Goal: Check status: Check status

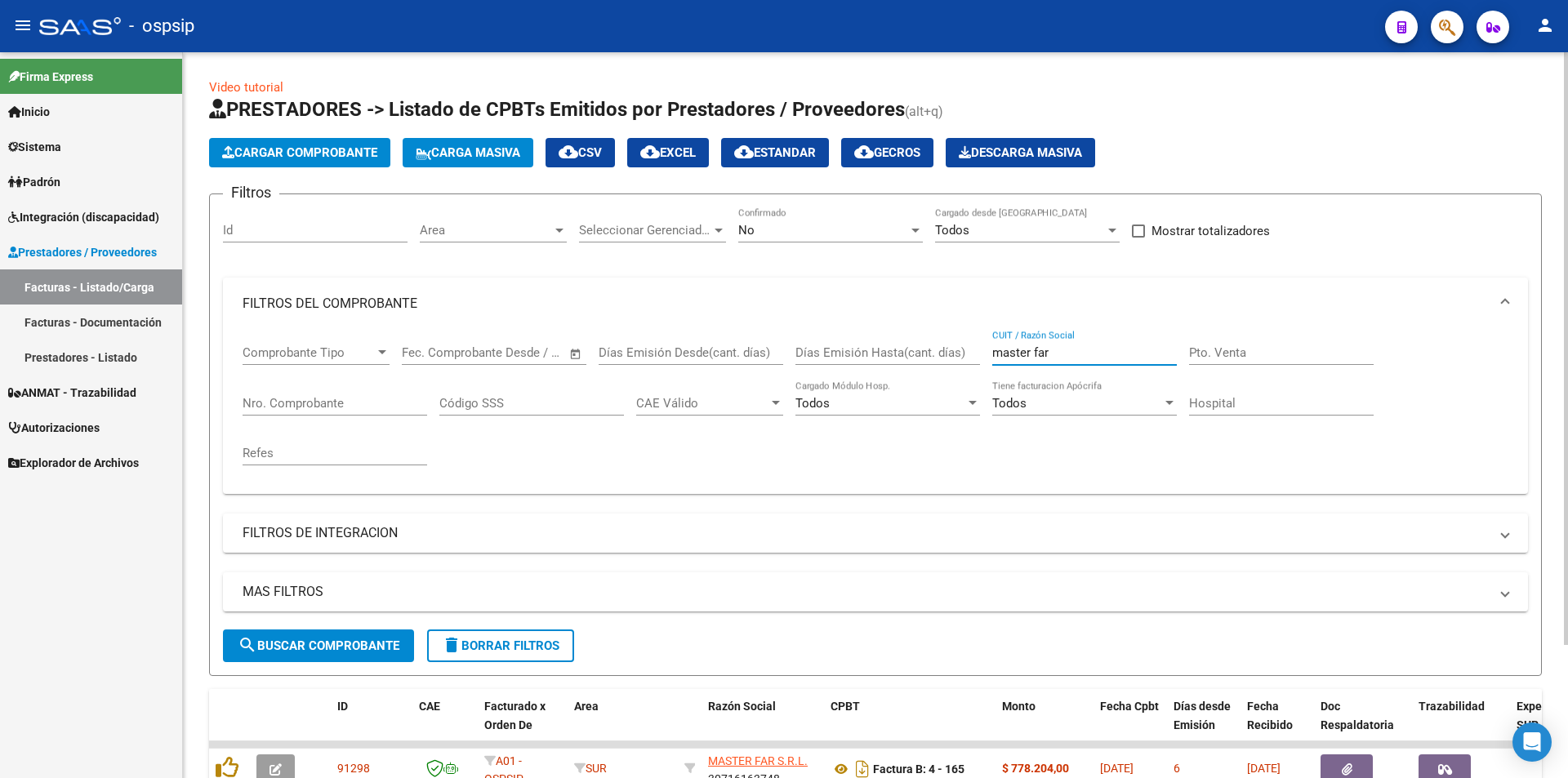
click at [1097, 355] on input "master far" at bounding box center [1085, 352] width 184 height 15
type input "m"
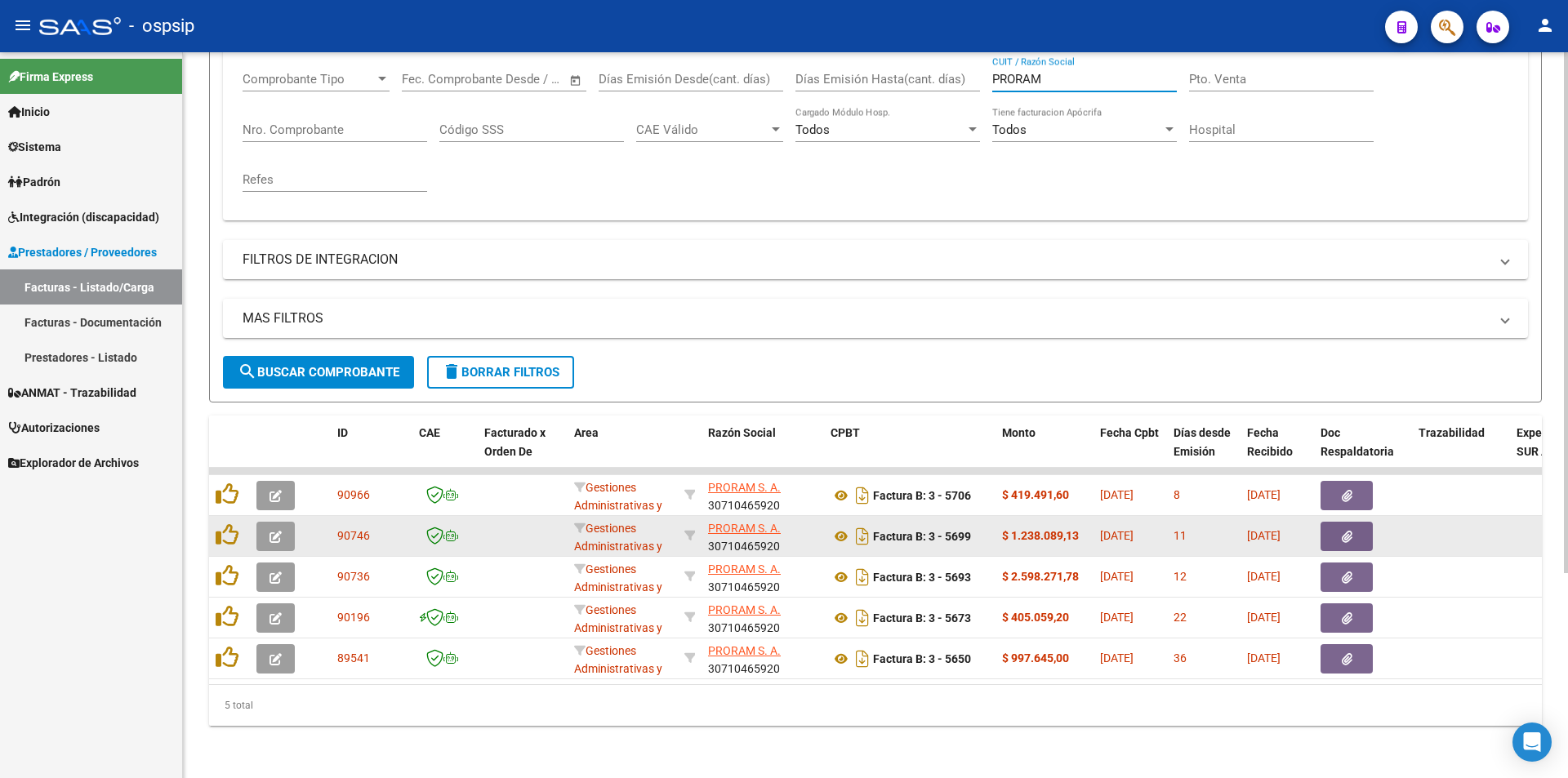
scroll to position [286, 0]
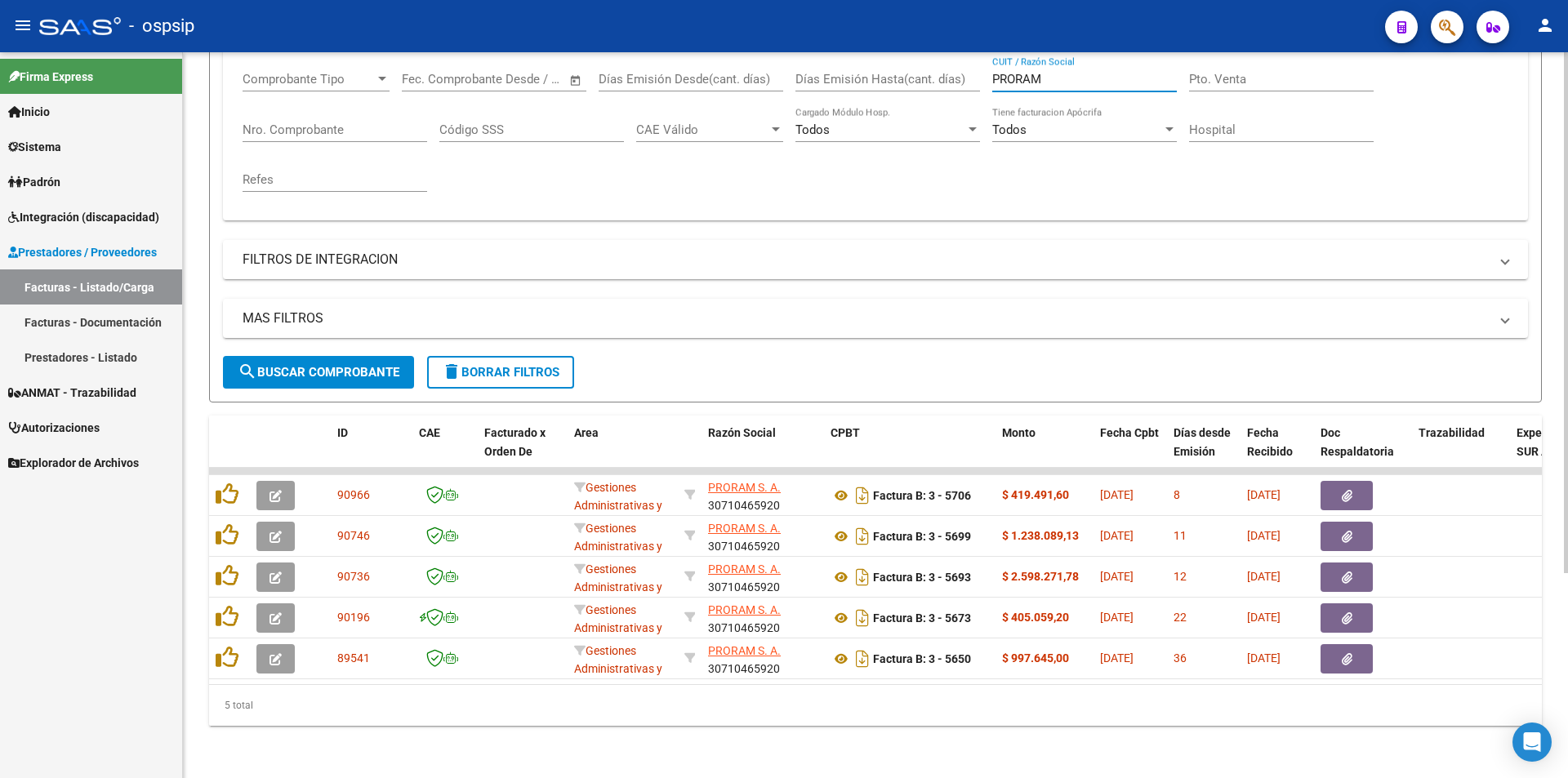
type input "PRORAM"
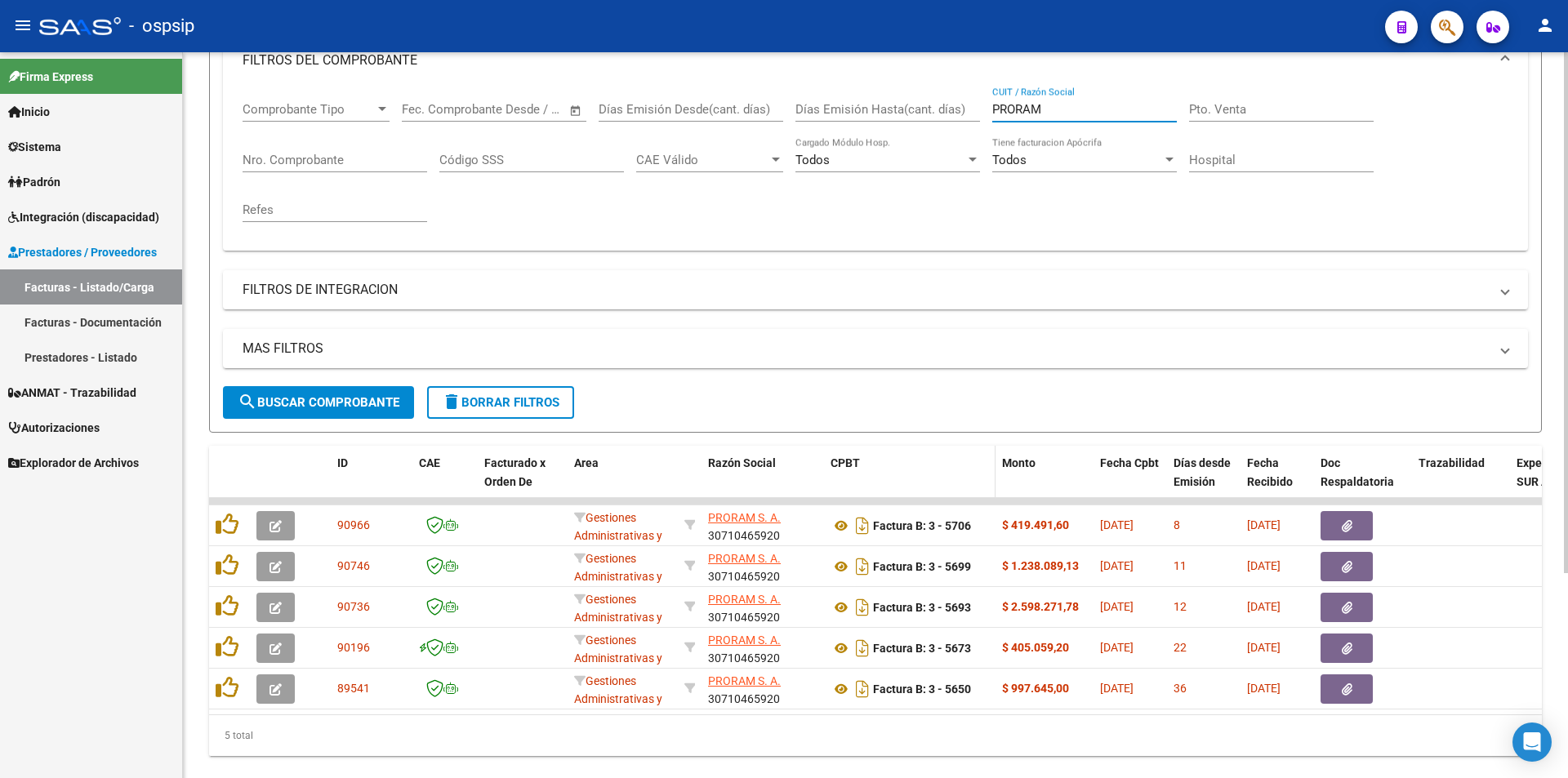
scroll to position [204, 0]
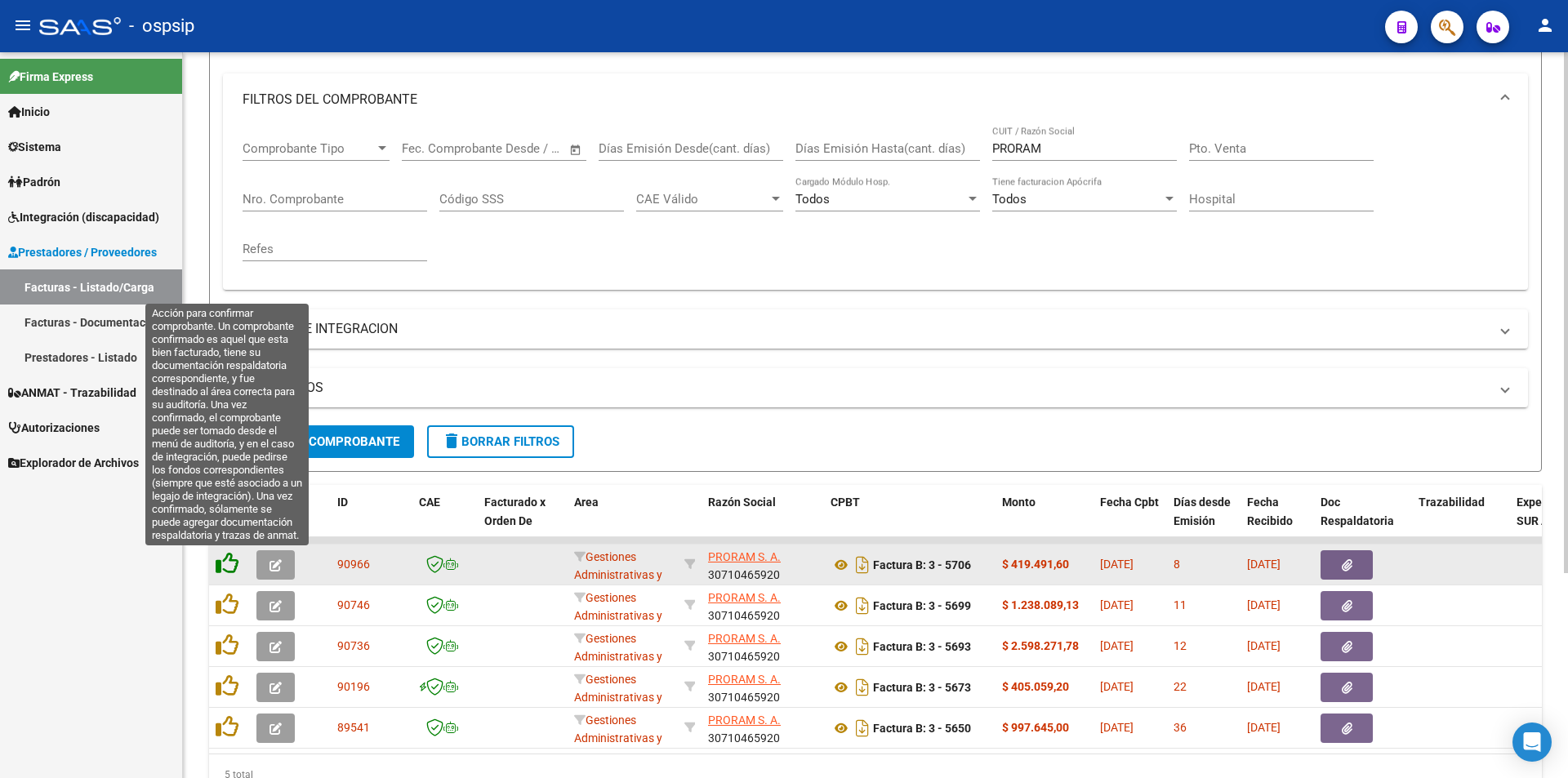
click at [226, 557] on icon at bounding box center [226, 563] width 23 height 23
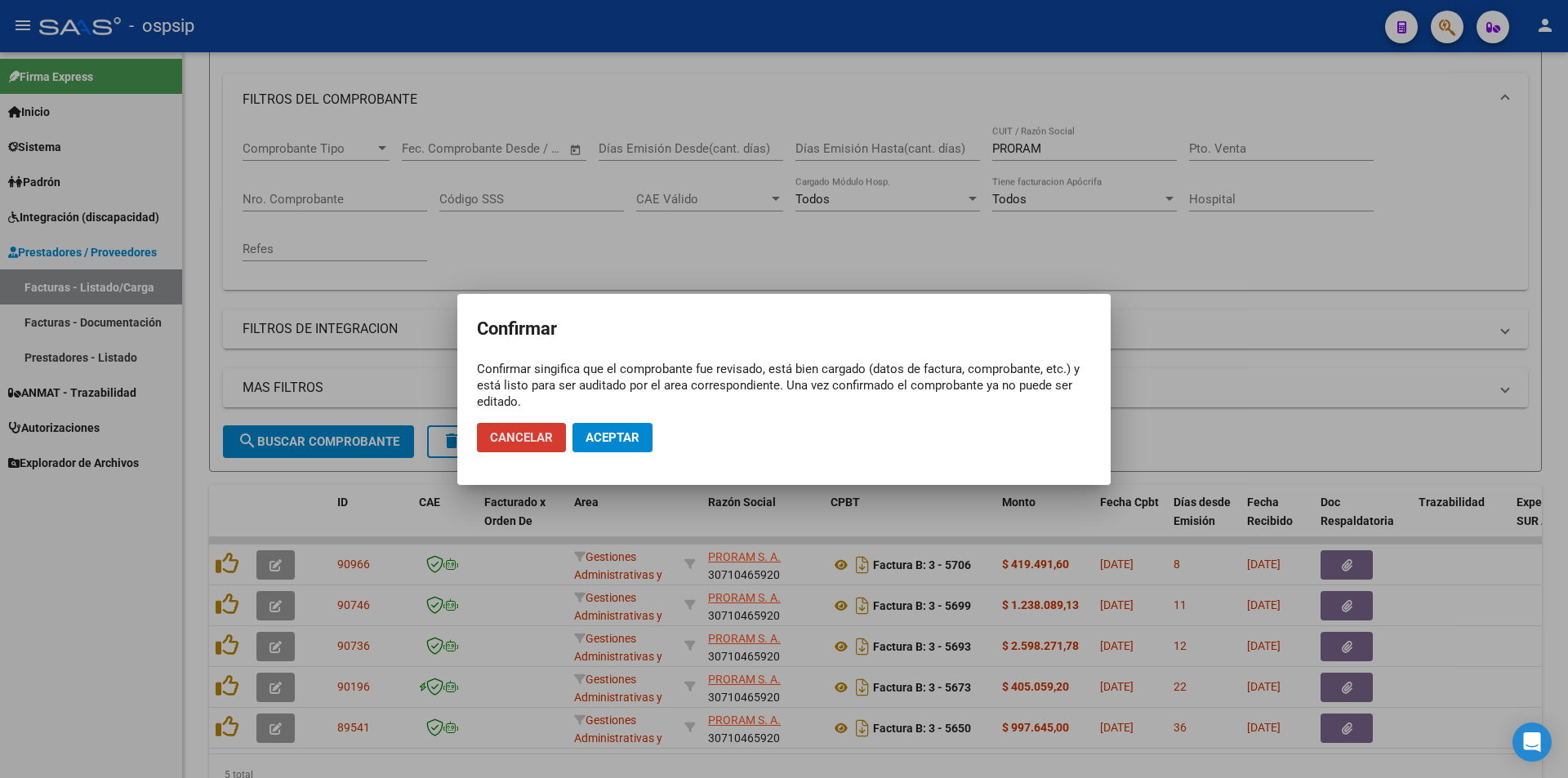
click at [608, 432] on span "Aceptar" at bounding box center [612, 437] width 54 height 15
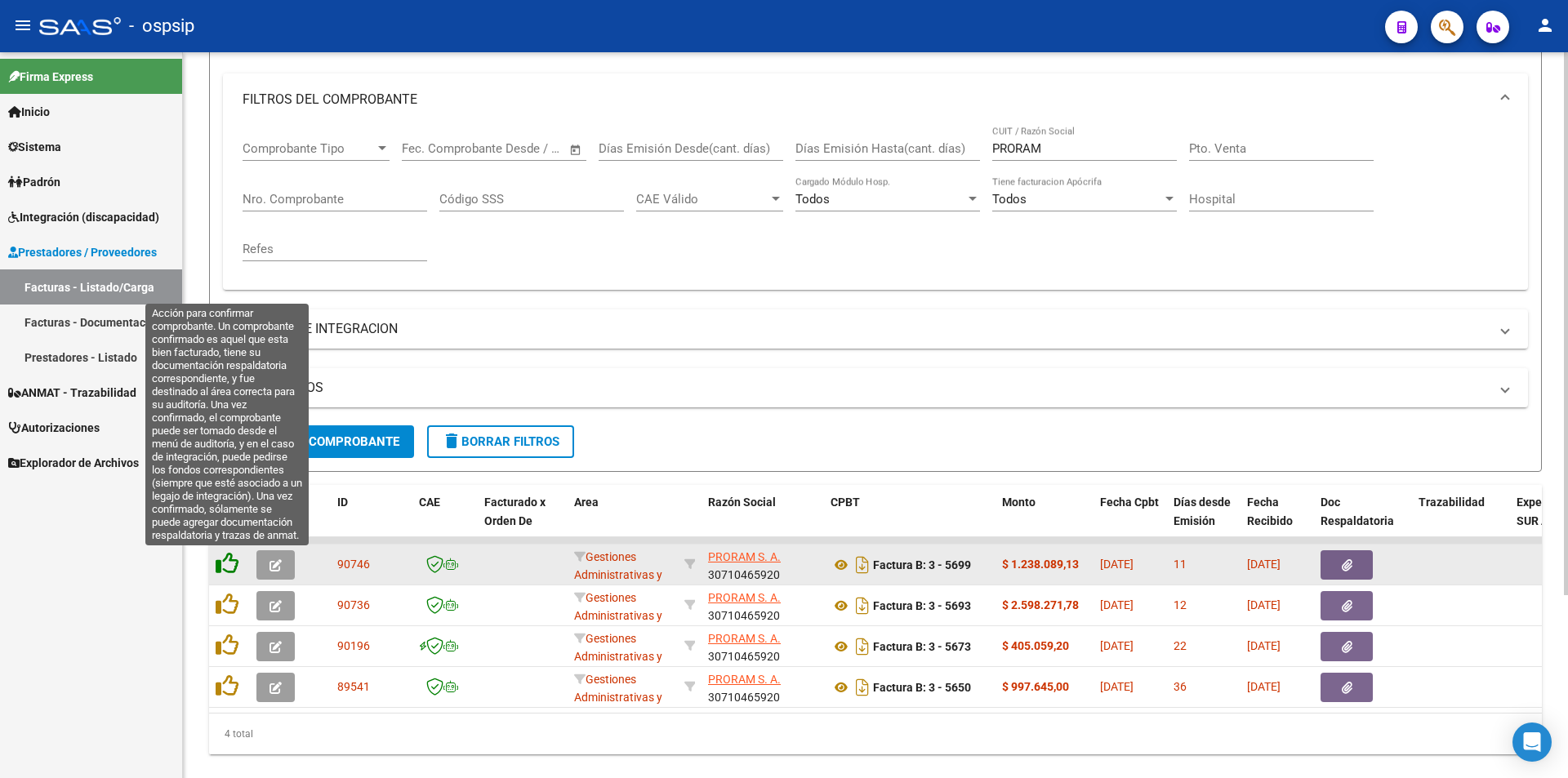
click at [230, 568] on icon at bounding box center [226, 563] width 23 height 23
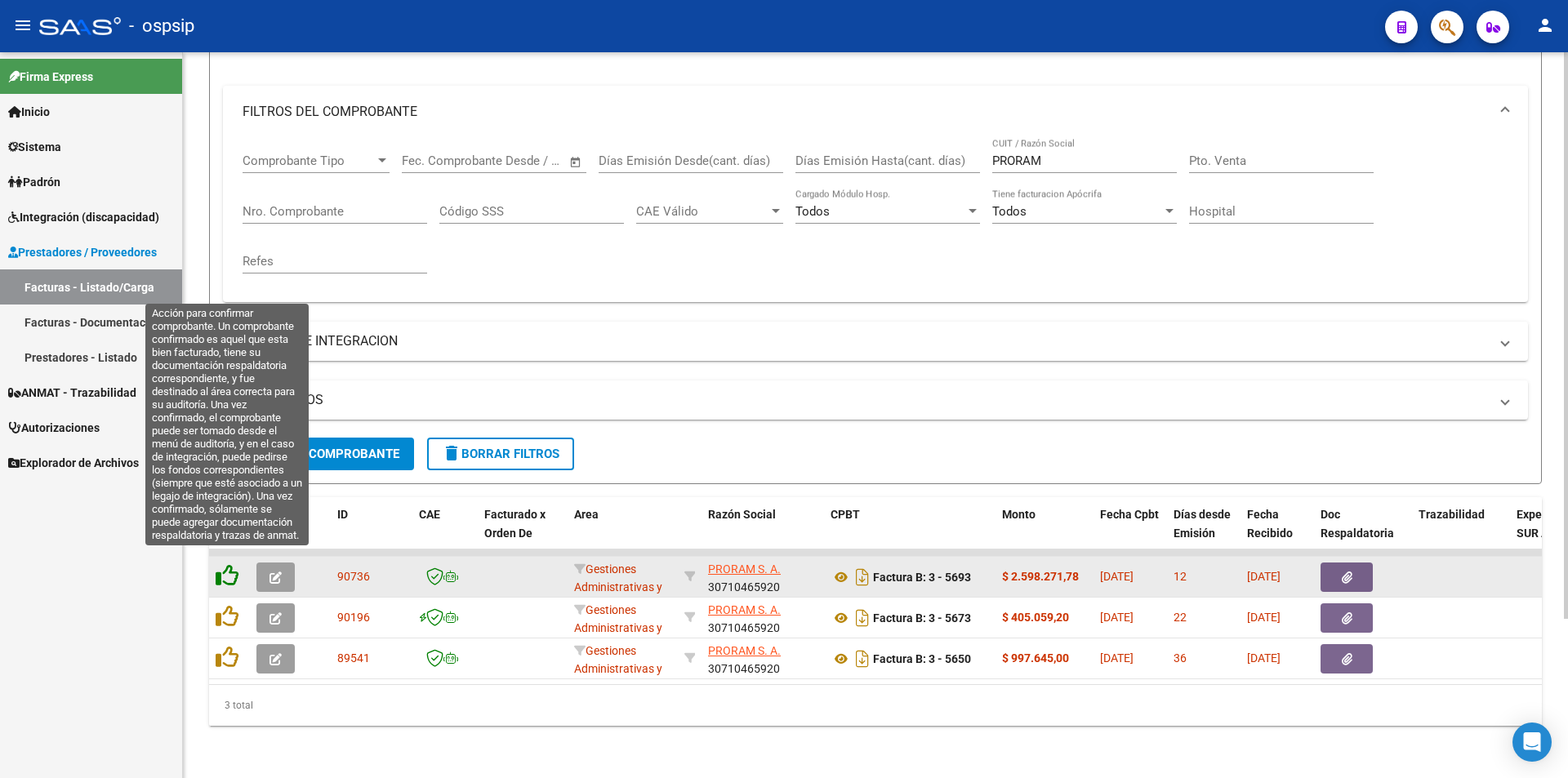
click at [232, 564] on icon at bounding box center [226, 576] width 23 height 23
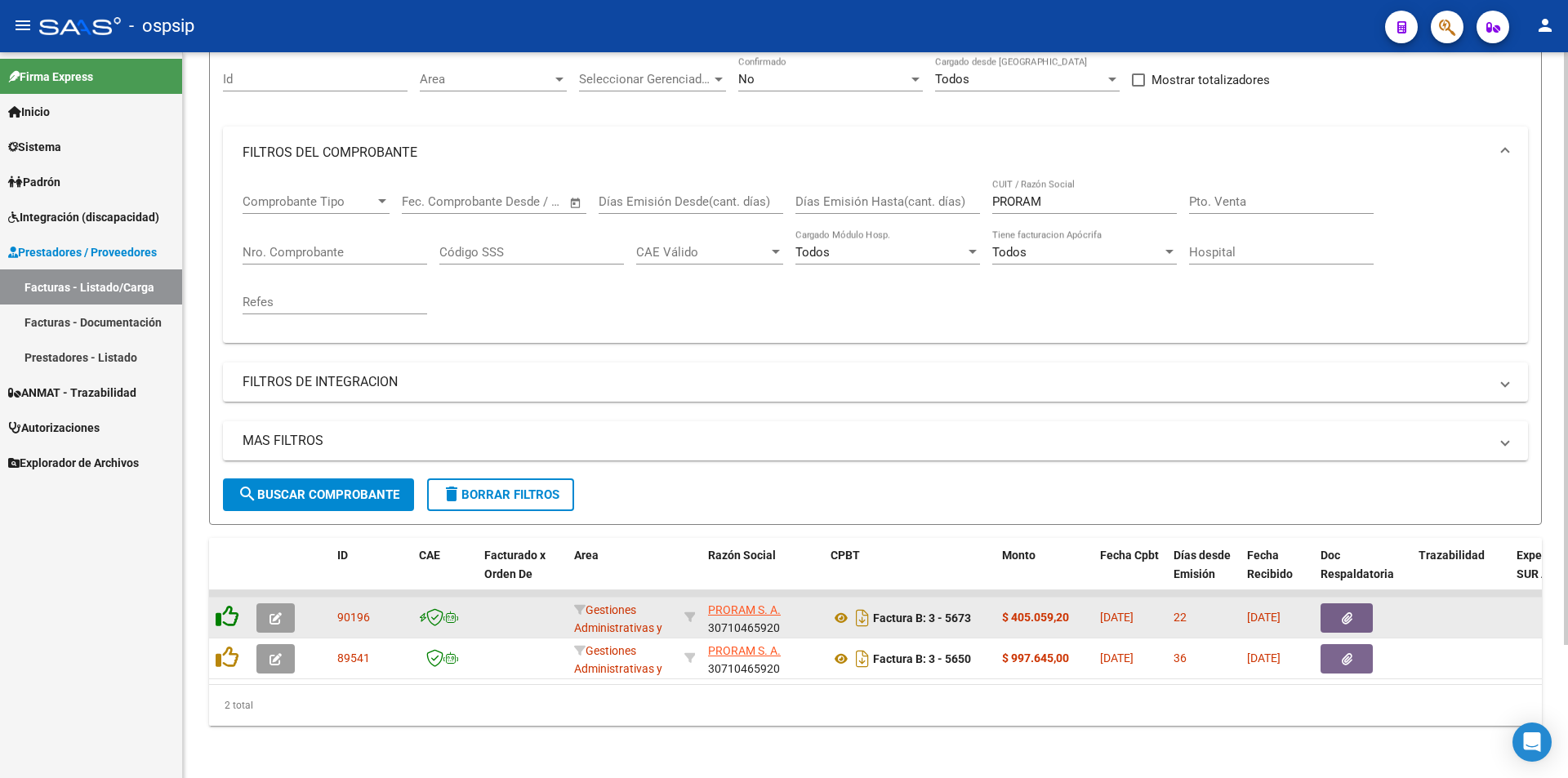
scroll to position [163, 0]
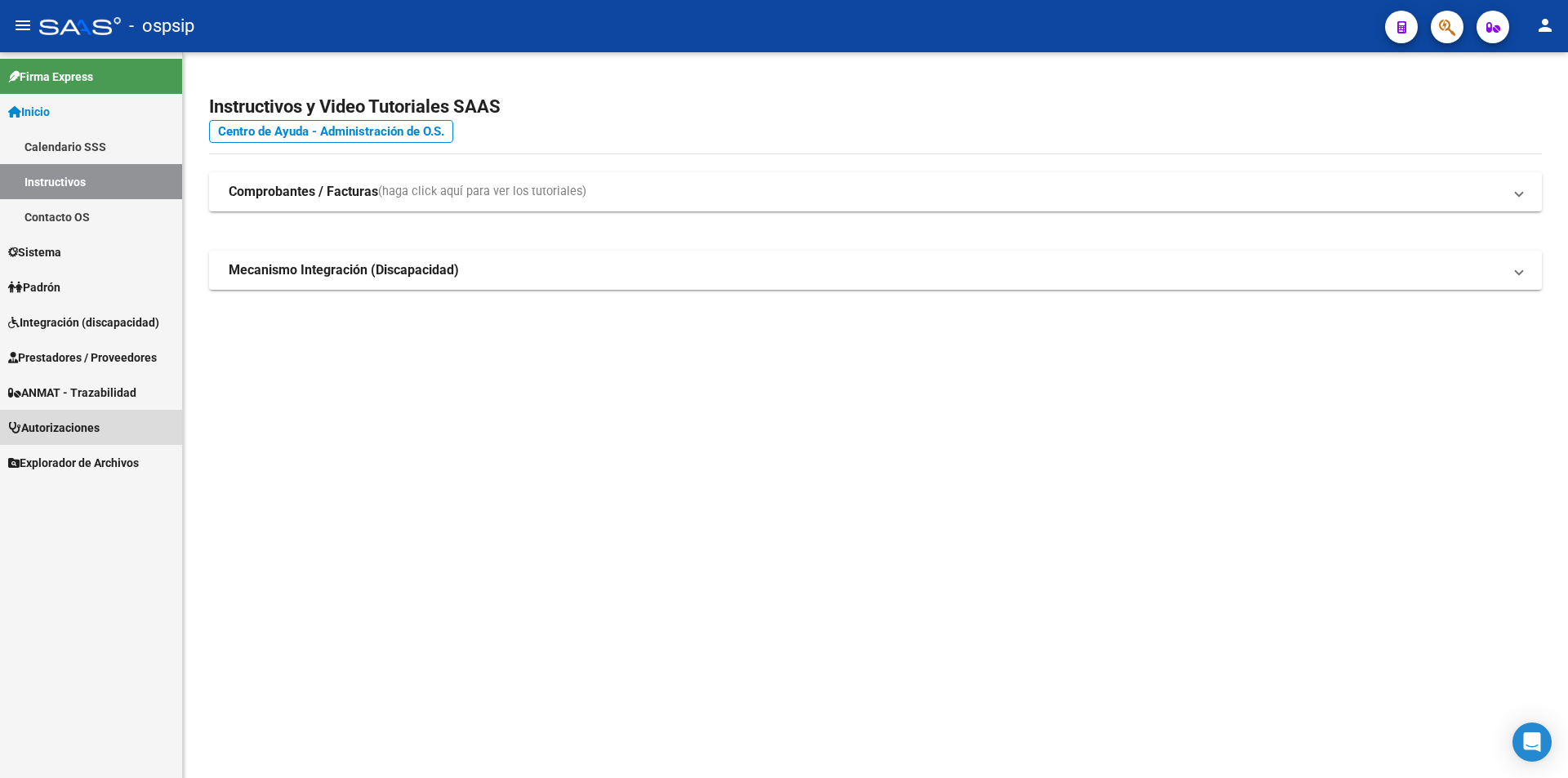
click at [40, 424] on span "Autorizaciones" at bounding box center [54, 428] width 91 height 18
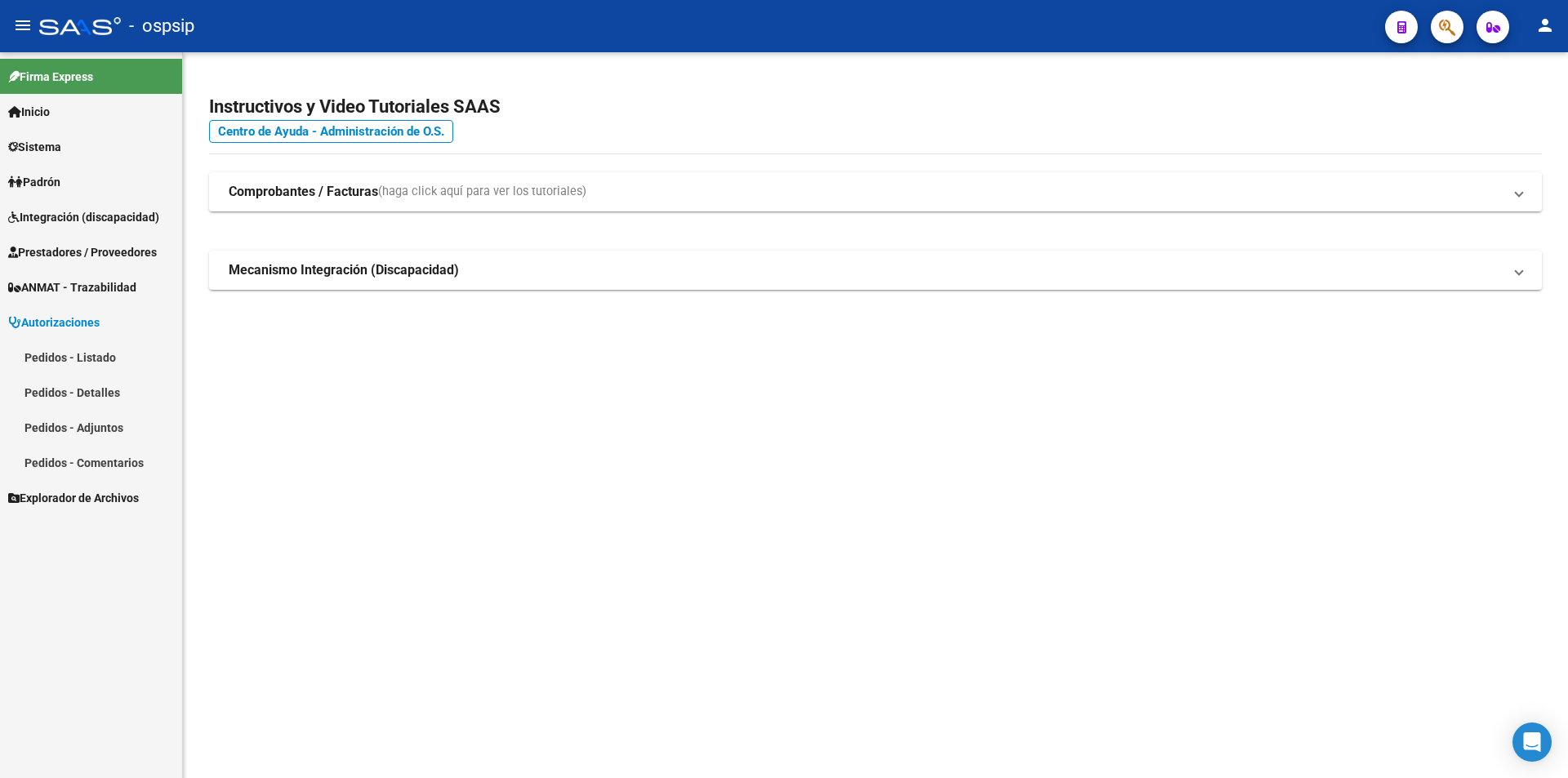
click at [76, 362] on link "Pedidos - Listado" at bounding box center [91, 357] width 182 height 35
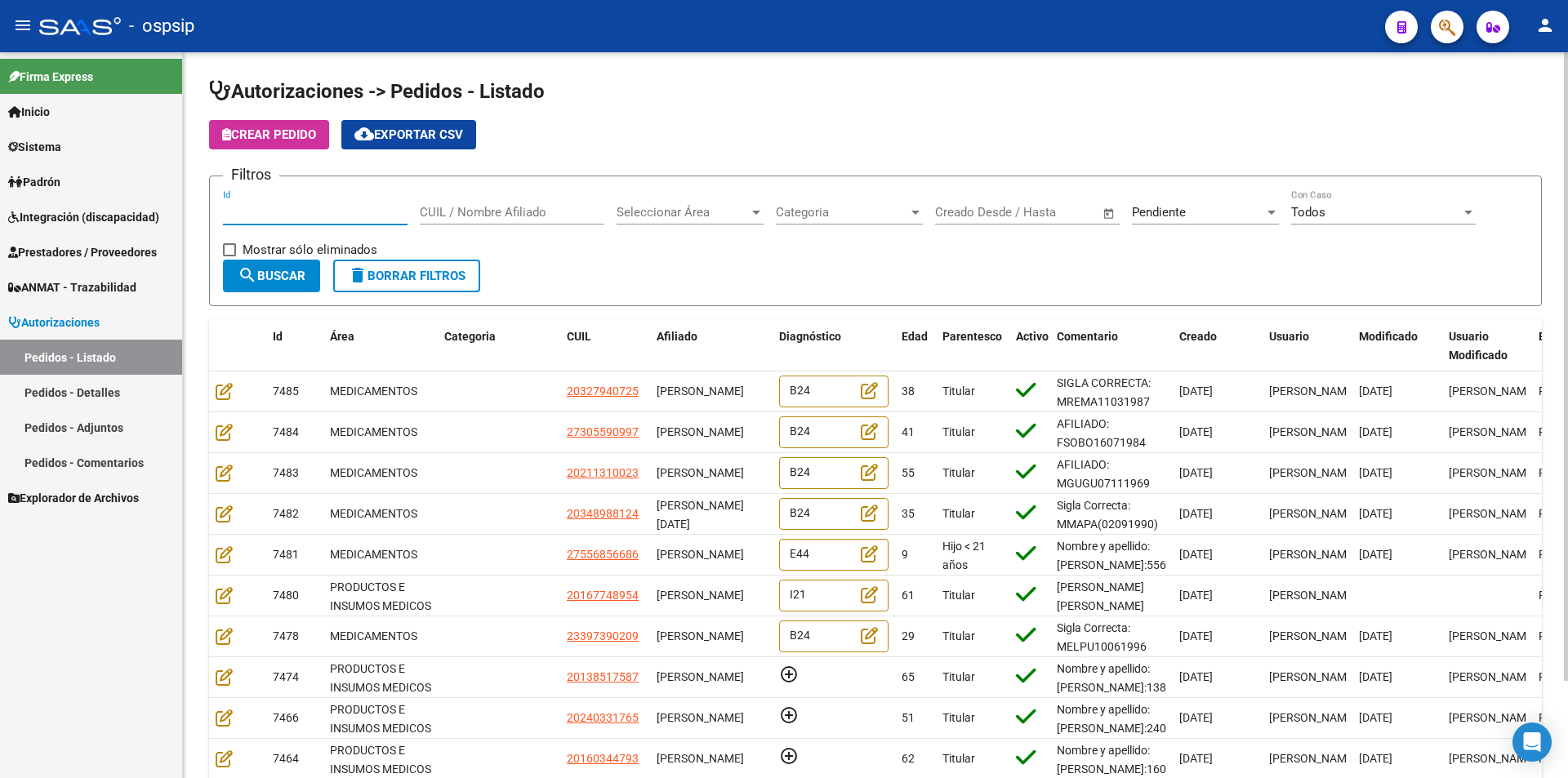
click at [297, 214] on input "Id" at bounding box center [315, 212] width 184 height 15
type input "7216"
click at [755, 214] on div at bounding box center [756, 212] width 15 height 13
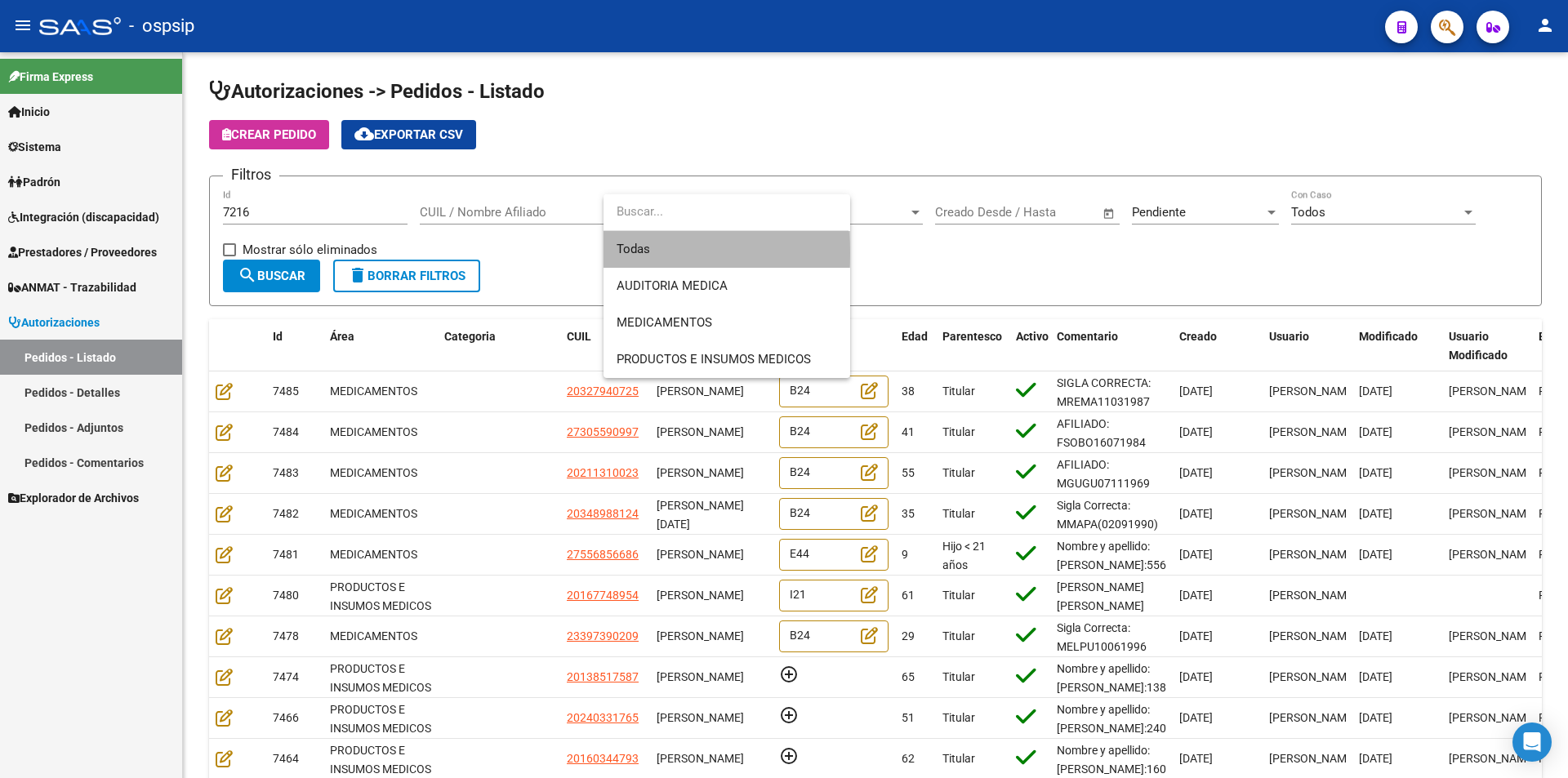
click at [642, 253] on span "Todas" at bounding box center [727, 249] width 220 height 37
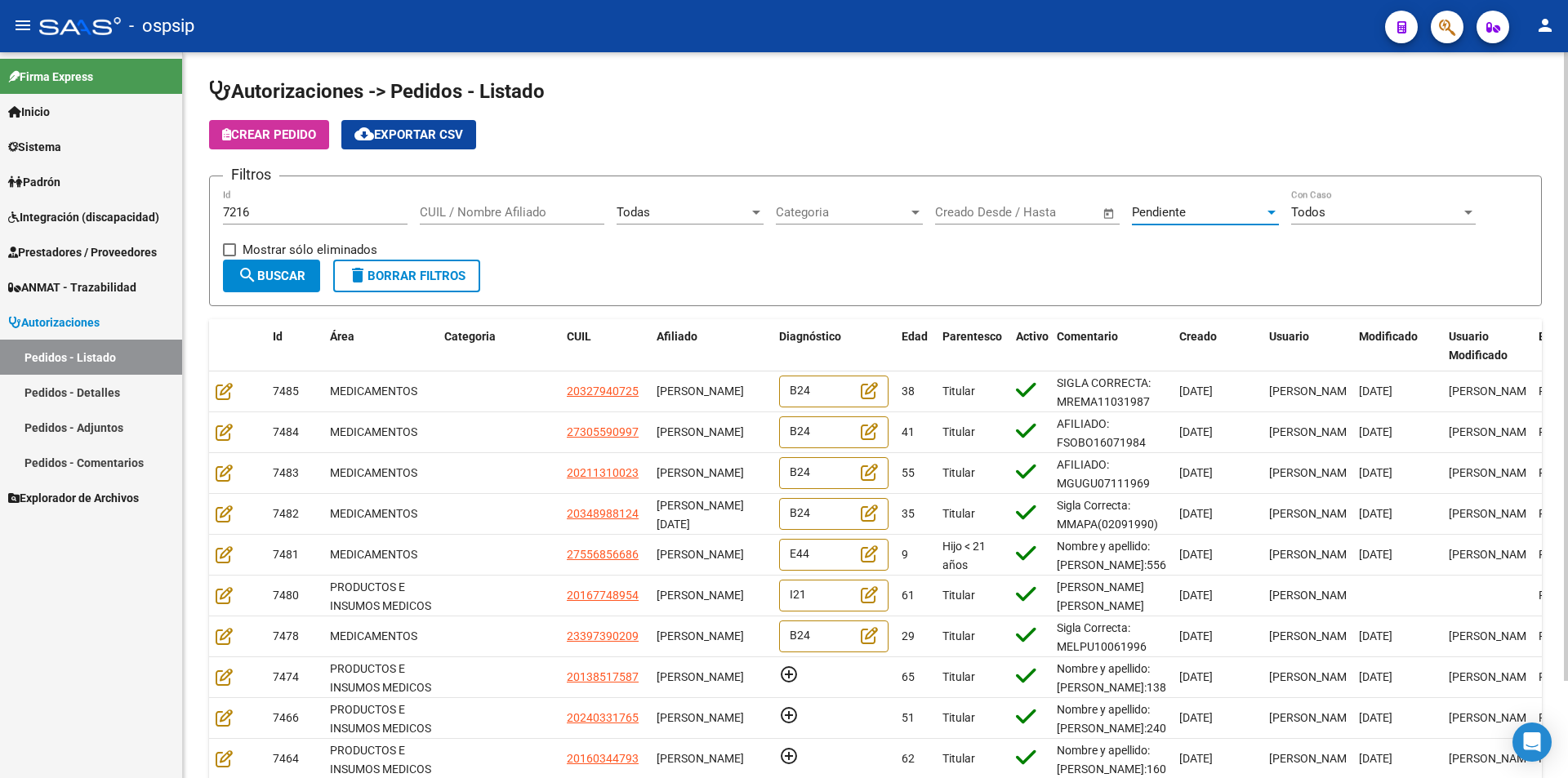
click at [1277, 214] on div at bounding box center [1271, 212] width 15 height 13
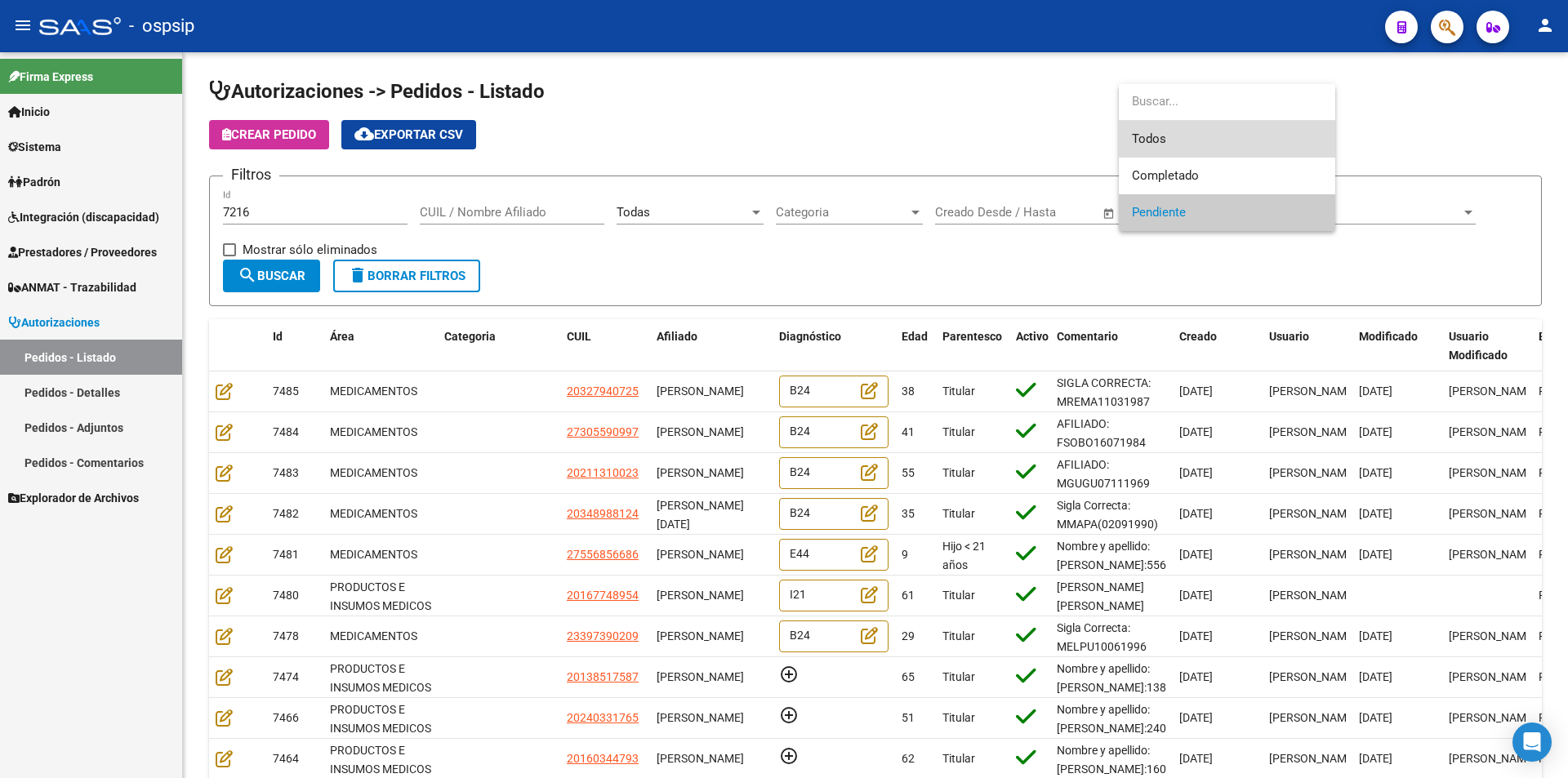
click at [1144, 132] on span "Todos" at bounding box center [1226, 139] width 190 height 37
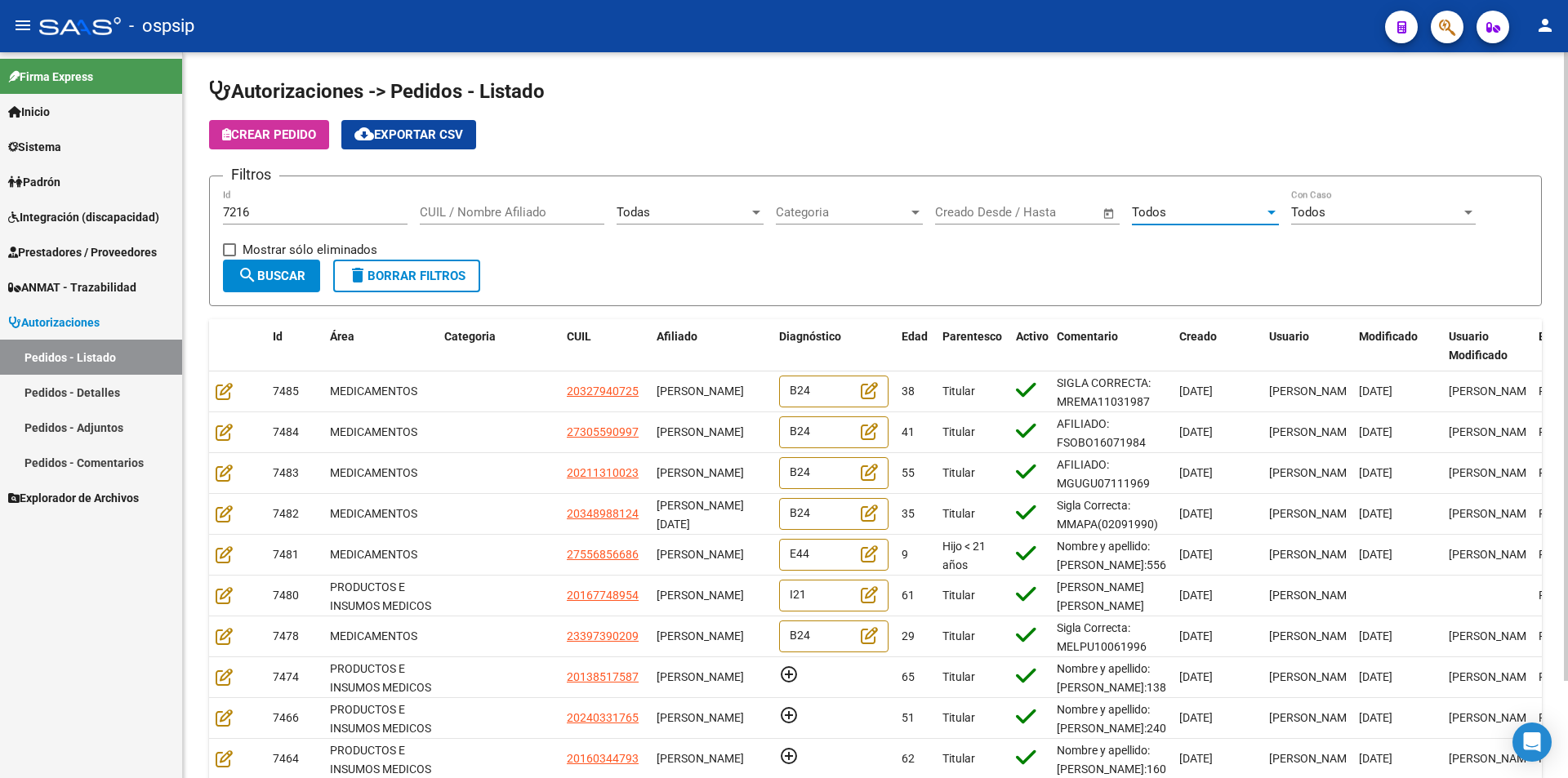
click at [261, 271] on span "search Buscar" at bounding box center [271, 276] width 67 height 15
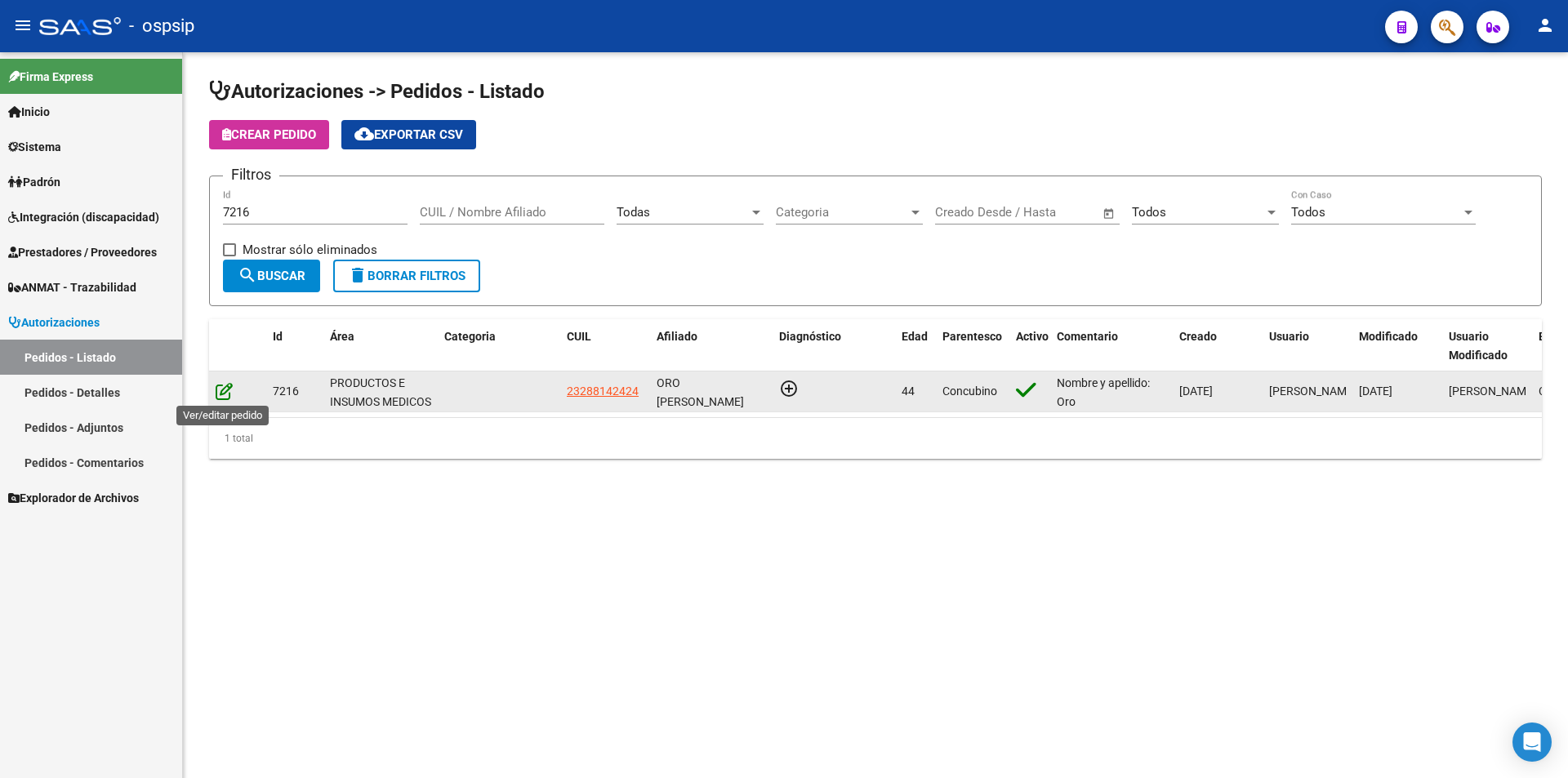
click at [226, 395] on icon at bounding box center [224, 390] width 17 height 18
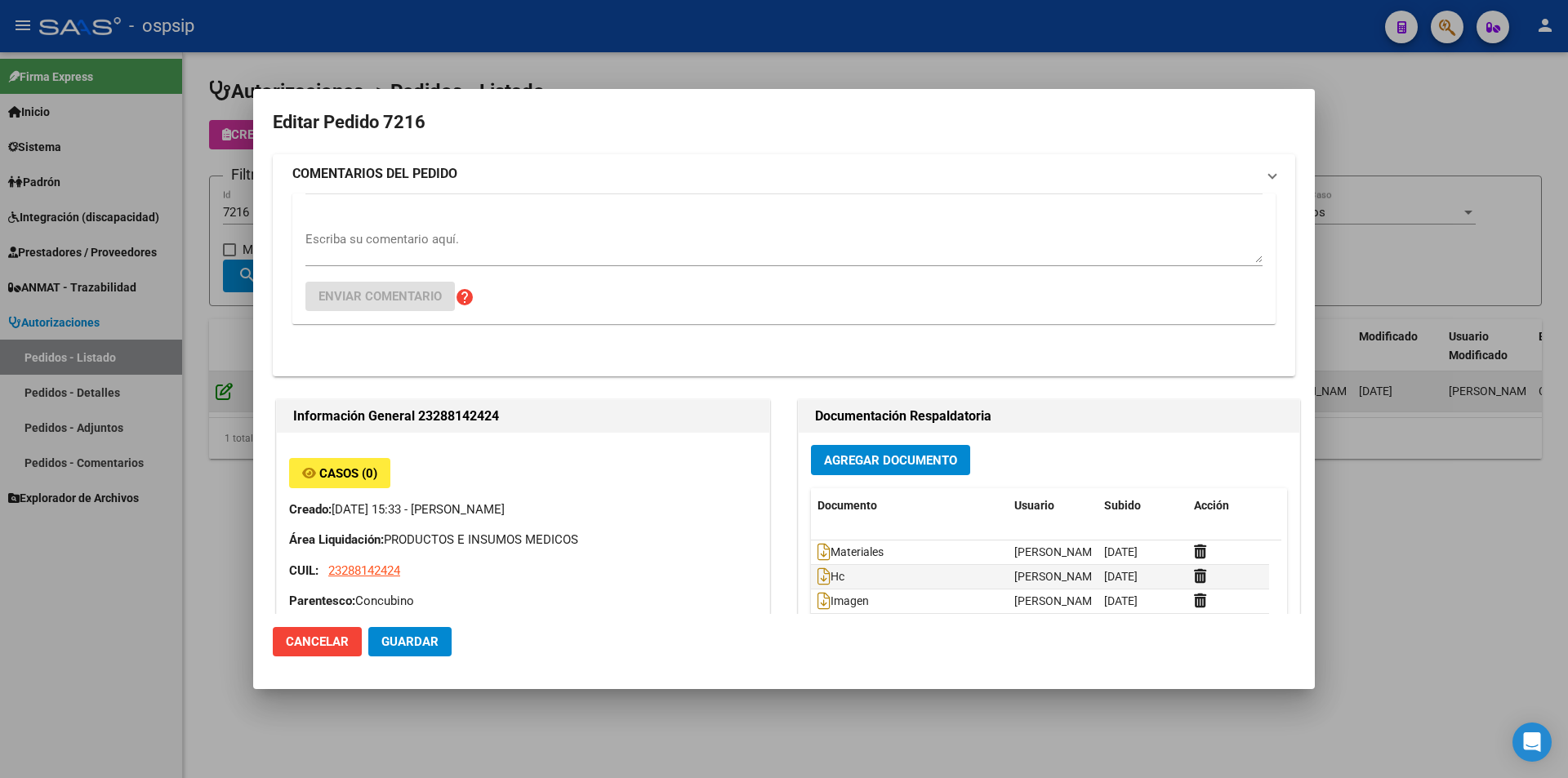
type input "SILVANA INES ORO"
type input "Buenos Aires, TRISTAN SUAREZ, AV. ARGENTINA 757"
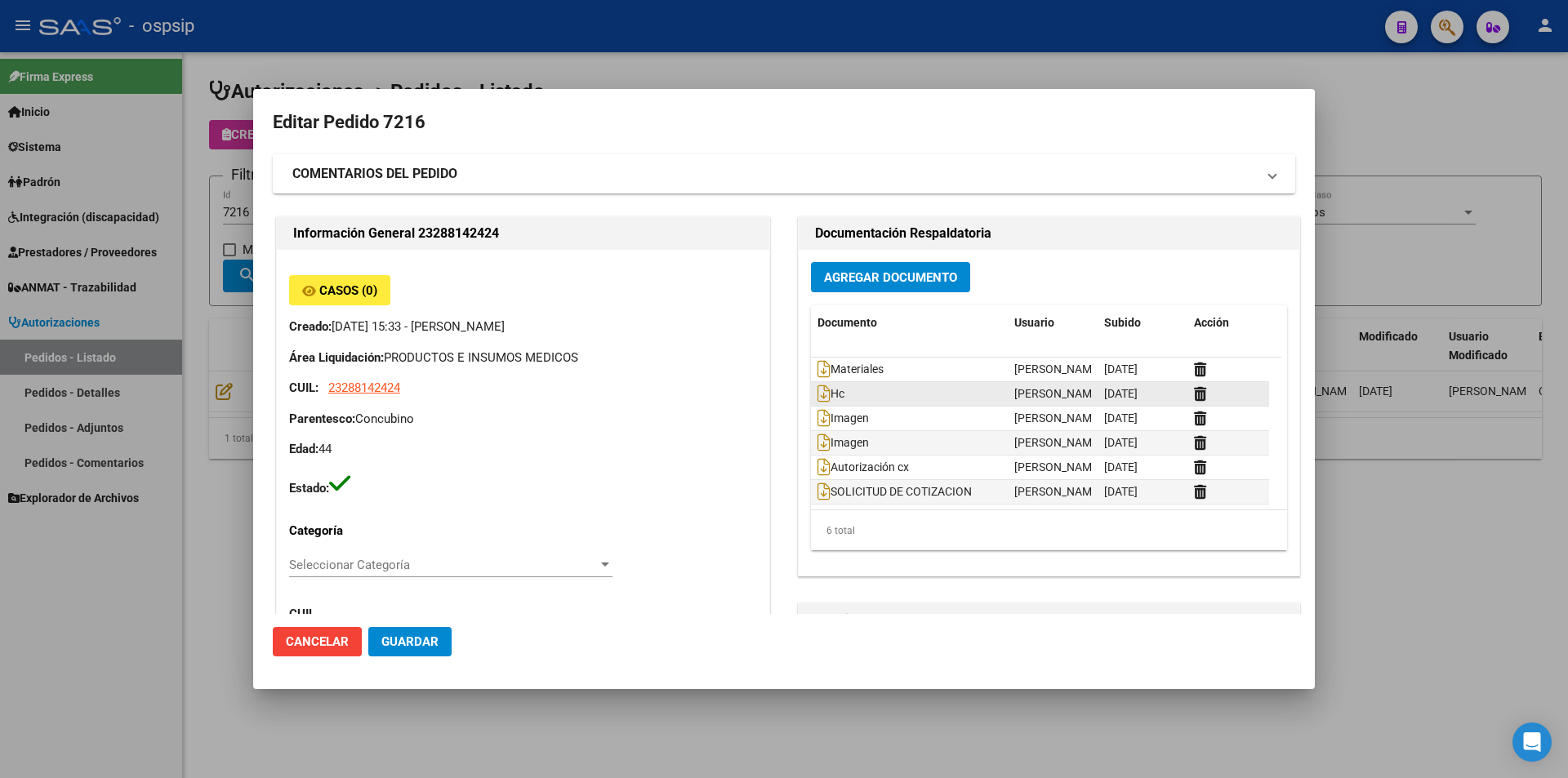
scroll to position [1, 0]
click at [818, 493] on icon at bounding box center [823, 490] width 13 height 18
